Goal: Navigation & Orientation: Find specific page/section

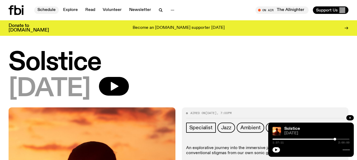
click at [42, 7] on link "Schedule" at bounding box center [46, 9] width 25 height 7
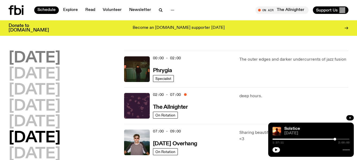
click at [52, 58] on h2 "[DATE]" at bounding box center [35, 58] width 52 height 15
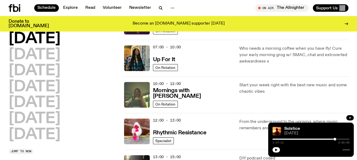
scroll to position [42, 0]
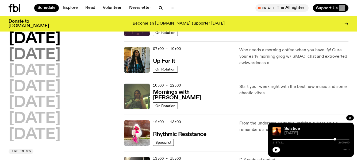
click at [55, 55] on h2 "[DATE]" at bounding box center [35, 55] width 52 height 15
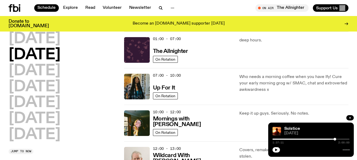
scroll to position [69, 0]
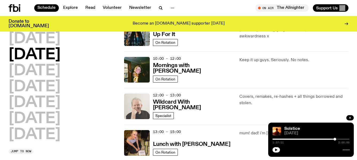
click at [137, 109] on img at bounding box center [137, 107] width 26 height 26
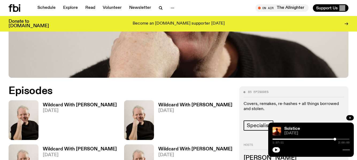
scroll to position [240, 0]
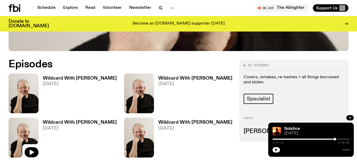
click at [25, 118] on img at bounding box center [24, 138] width 30 height 40
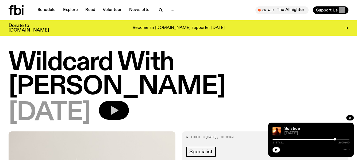
click at [119, 106] on icon "button" at bounding box center [115, 110] width 8 height 9
